Goal: Obtain resource: Obtain resource

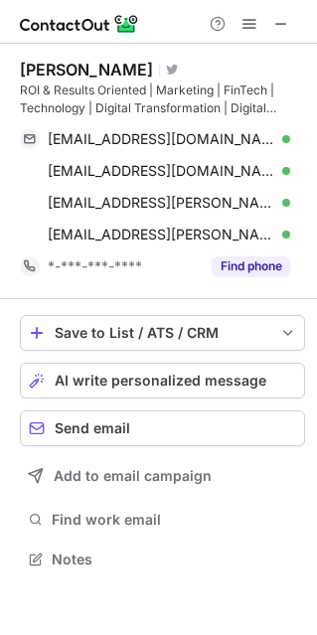
scroll to position [544, 316]
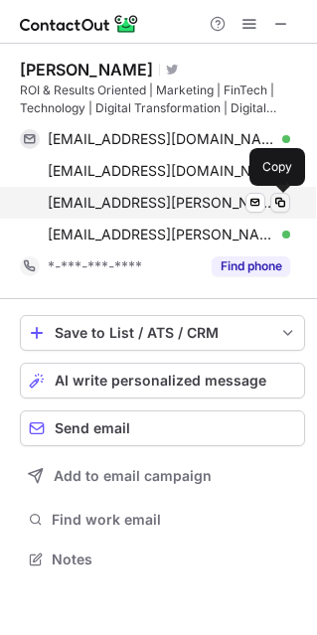
click at [280, 194] on button at bounding box center [280, 203] width 20 height 20
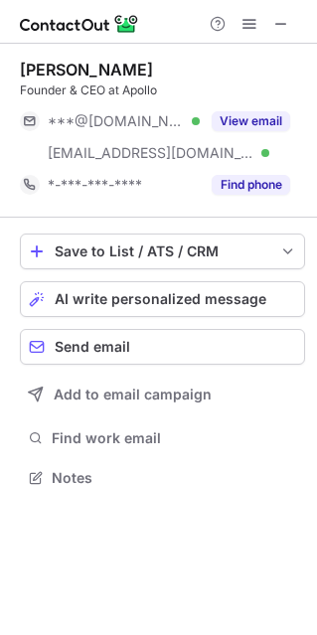
scroll to position [463, 316]
click at [277, 19] on span at bounding box center [281, 24] width 16 height 16
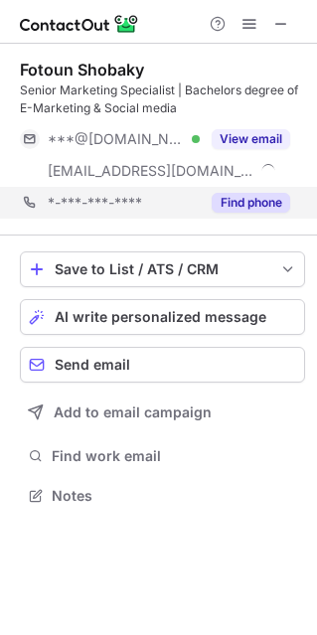
scroll to position [481, 316]
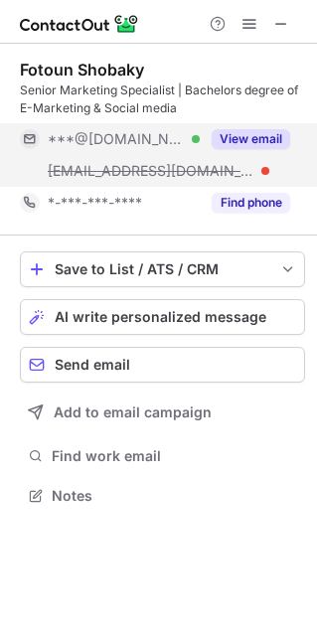
click at [253, 139] on button "View email" at bounding box center [251, 139] width 78 height 20
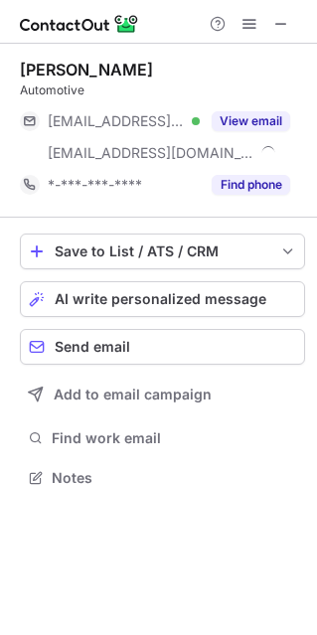
scroll to position [463, 316]
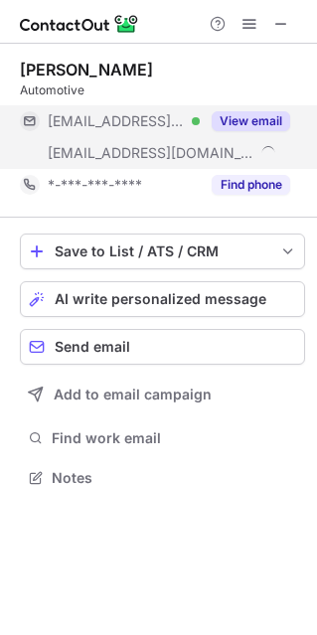
click at [236, 122] on button "View email" at bounding box center [251, 121] width 78 height 20
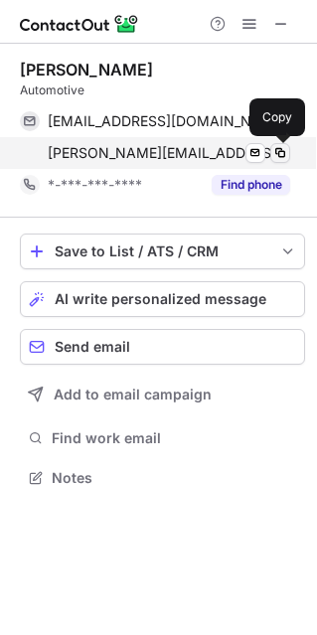
click at [285, 146] on span at bounding box center [280, 153] width 16 height 16
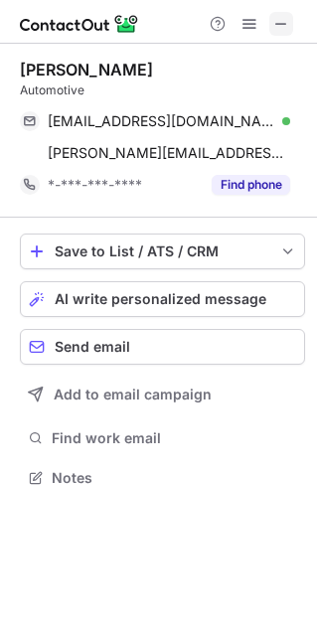
click at [276, 24] on span at bounding box center [281, 24] width 16 height 16
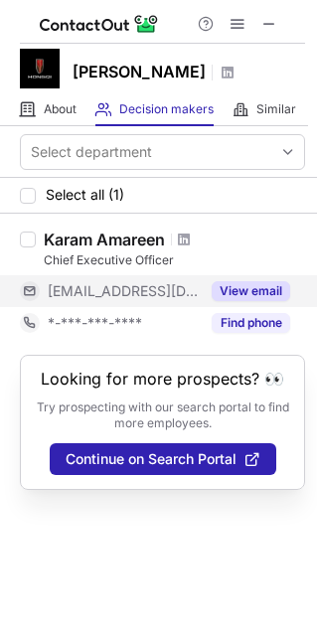
click at [230, 286] on button "View email" at bounding box center [251, 291] width 78 height 20
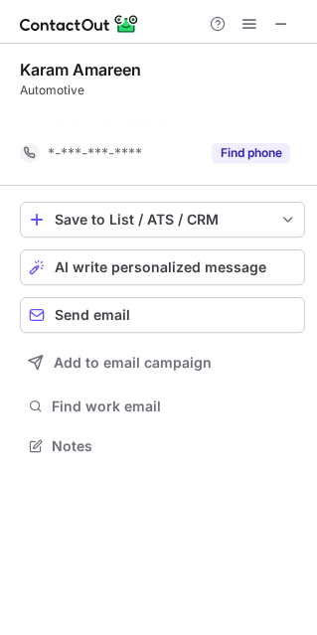
scroll to position [399, 316]
